Goal: Information Seeking & Learning: Stay updated

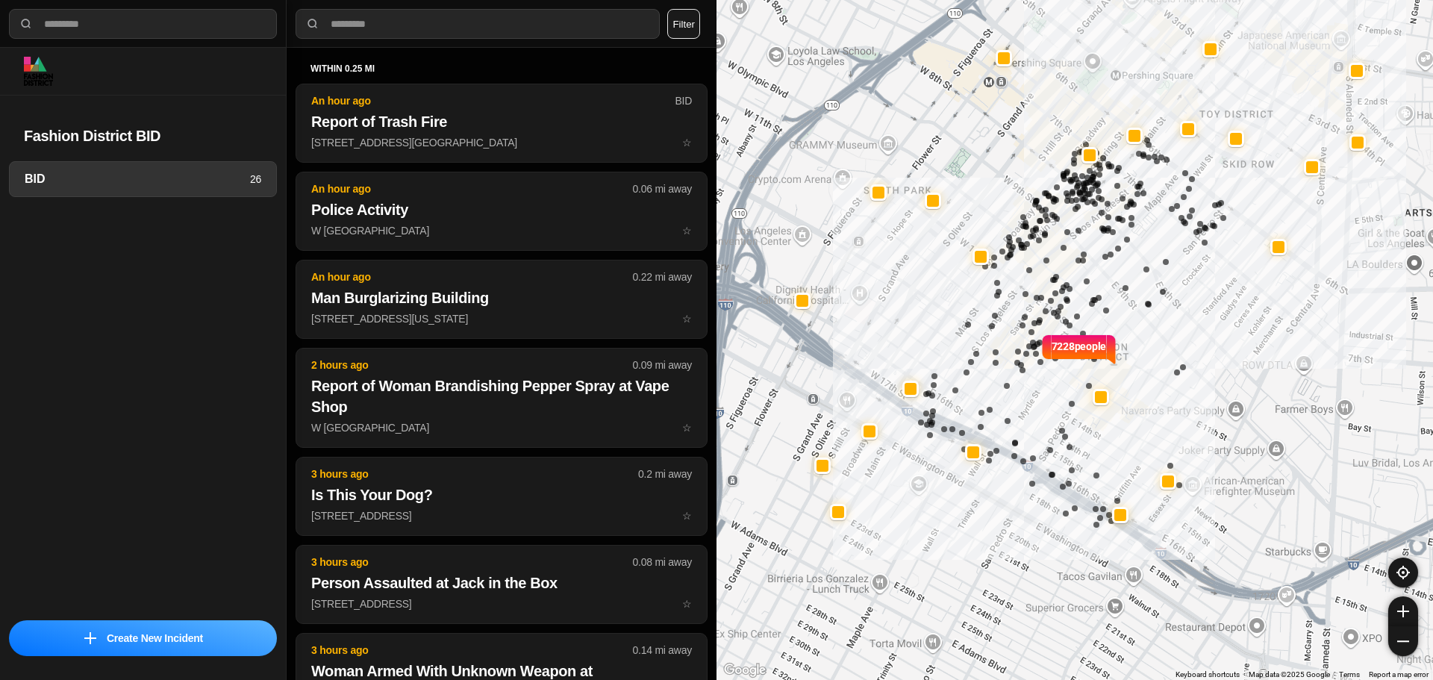
select select "*"
click at [1118, 516] on div at bounding box center [1120, 515] width 12 height 12
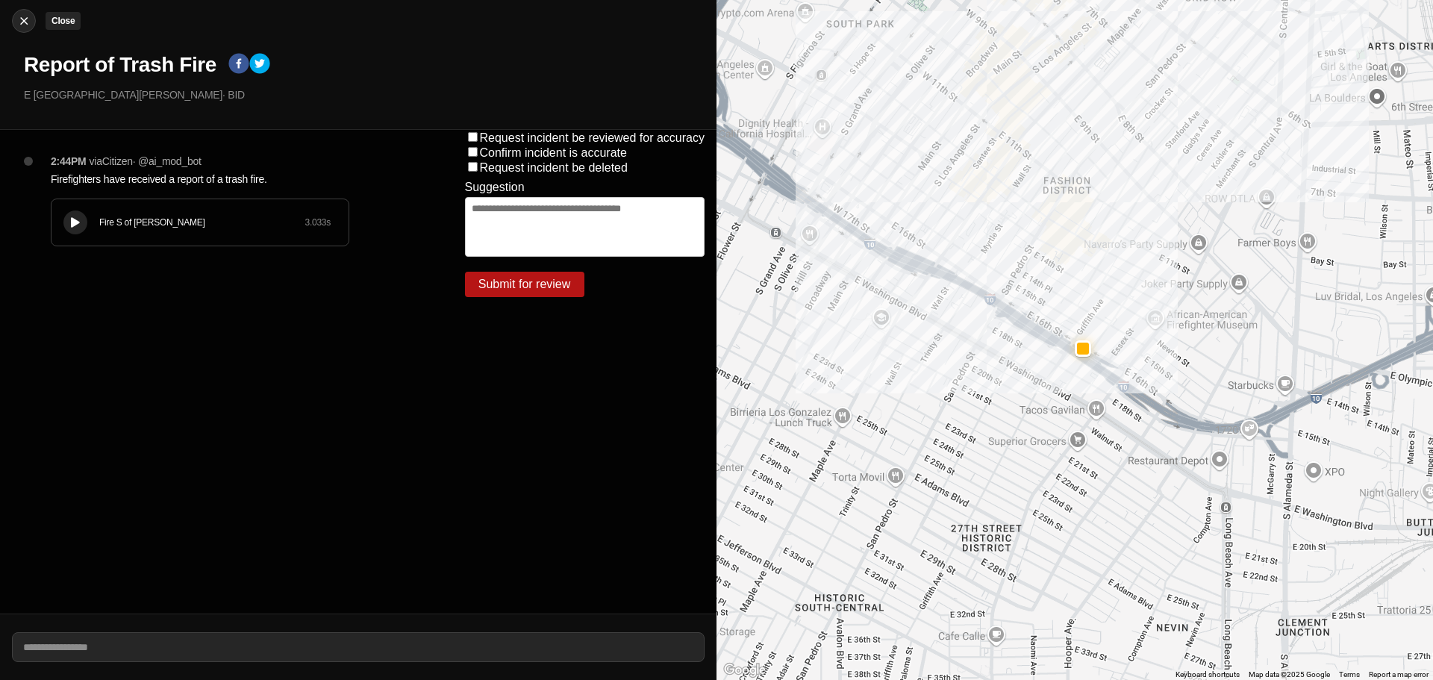
click at [21, 22] on img at bounding box center [23, 20] width 15 height 15
select select "*"
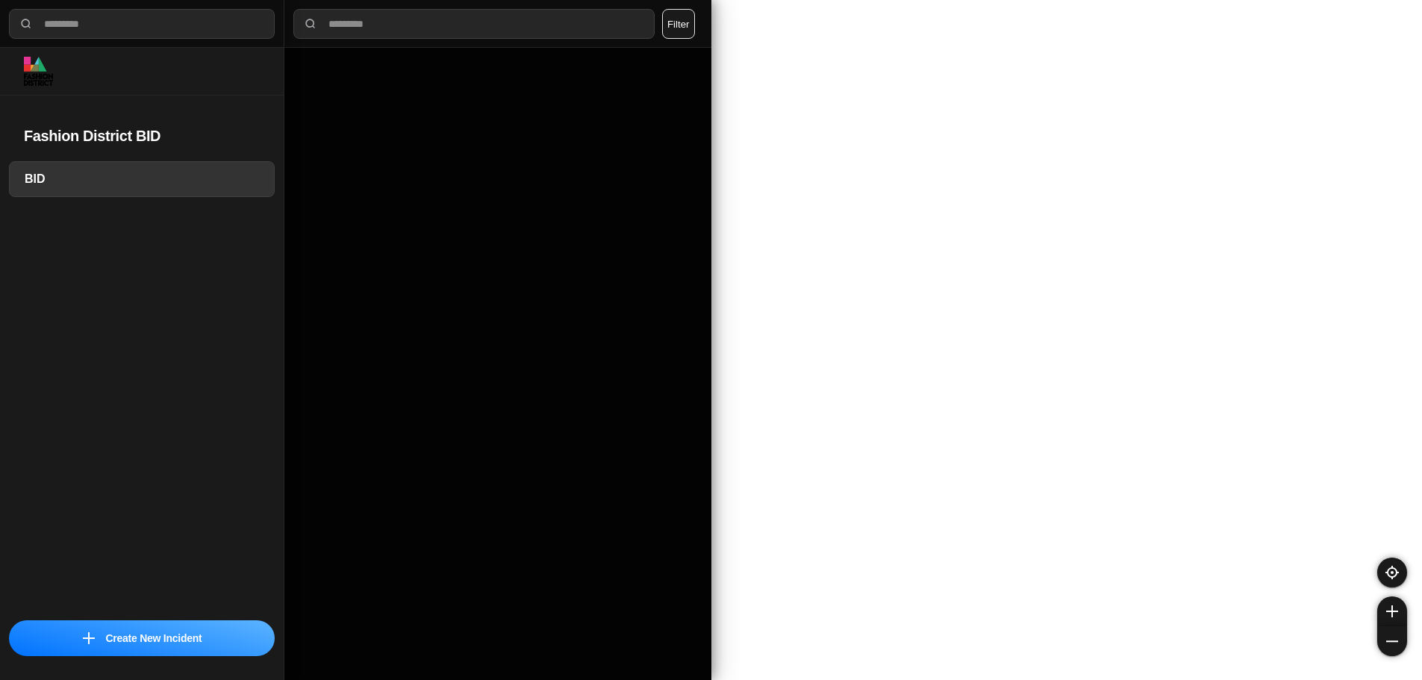
select select "*"
